Goal: Find specific page/section: Find specific page/section

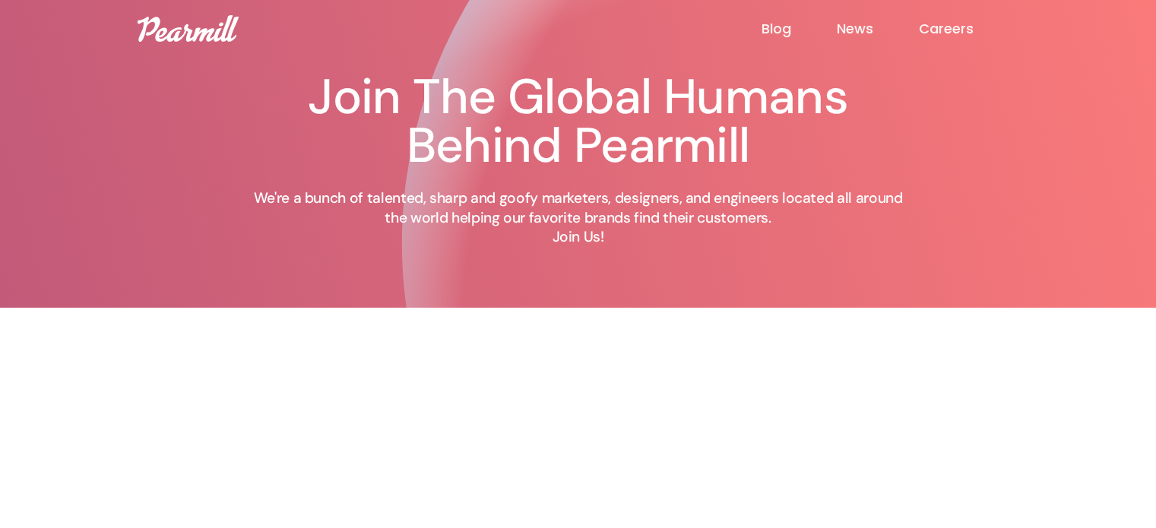
click at [223, 39] on img at bounding box center [188, 28] width 101 height 27
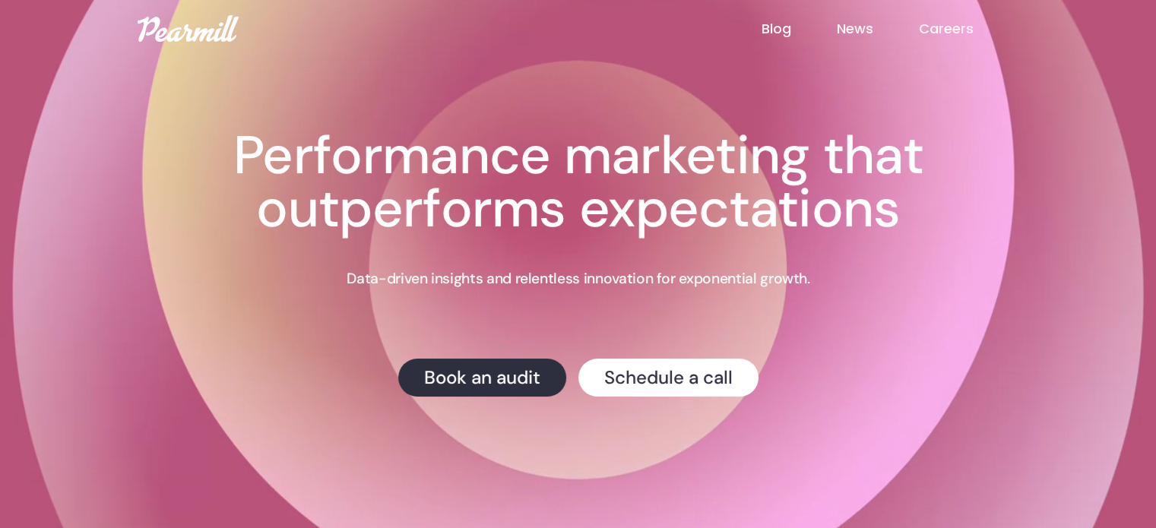
click at [782, 35] on link "Blog" at bounding box center [798, 29] width 75 height 20
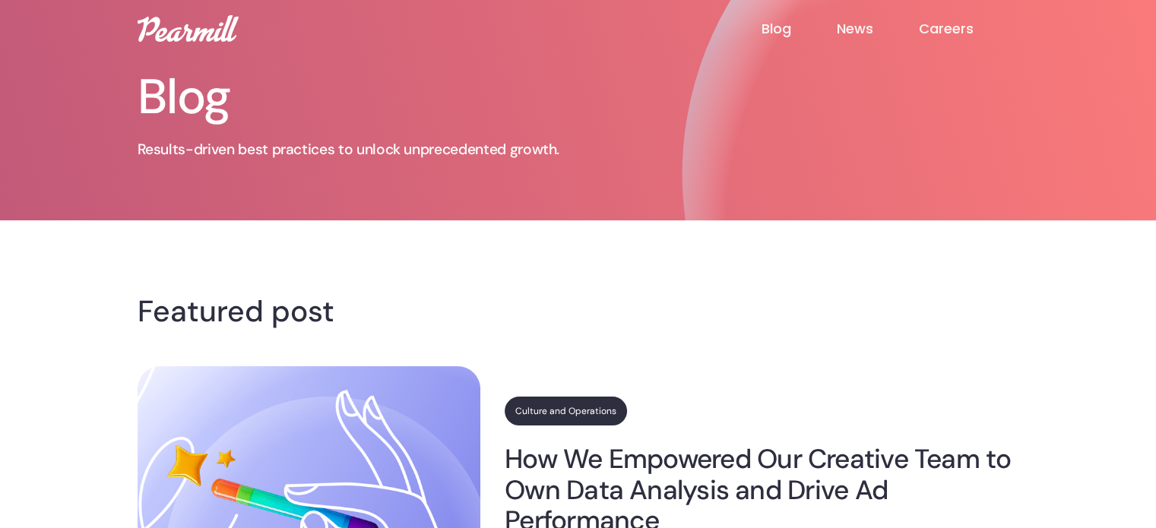
click at [955, 27] on link "Careers" at bounding box center [968, 29] width 100 height 18
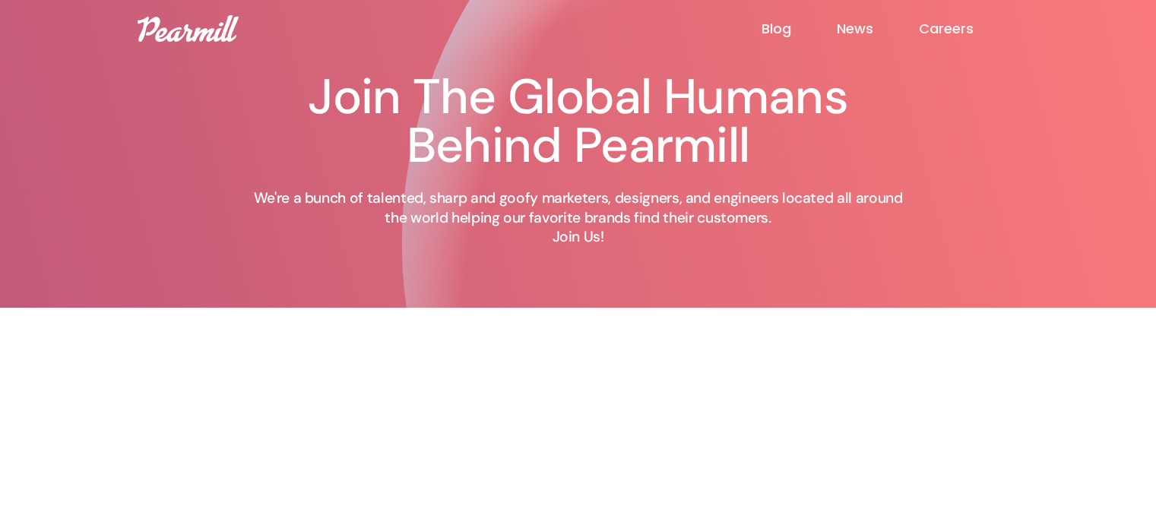
click at [967, 17] on div "Blog News Careers" at bounding box center [578, 28] width 912 height 27
click at [966, 32] on link "Careers" at bounding box center [968, 29] width 100 height 18
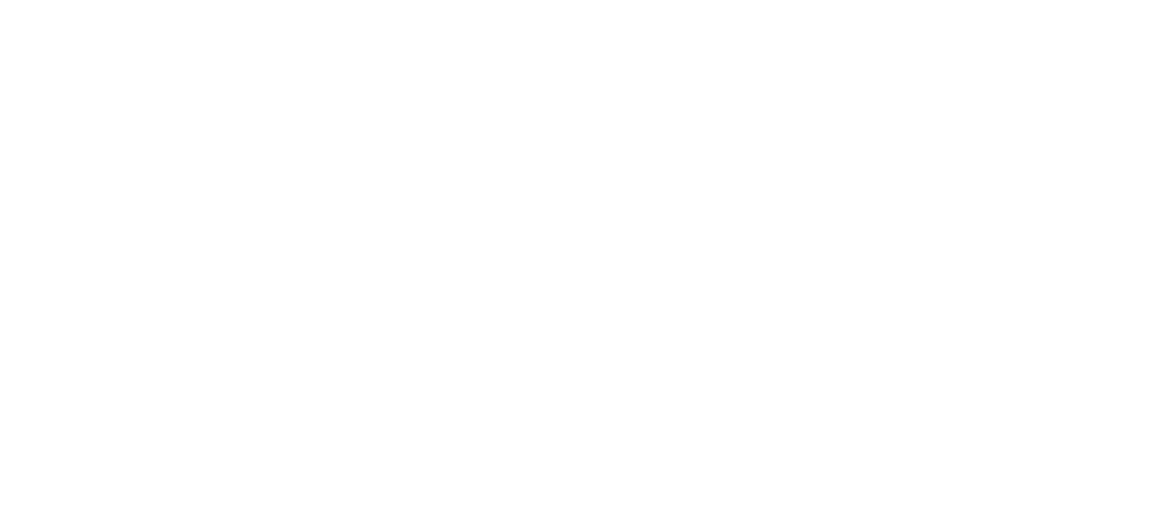
scroll to position [353, 0]
